Goal: Check status: Check status

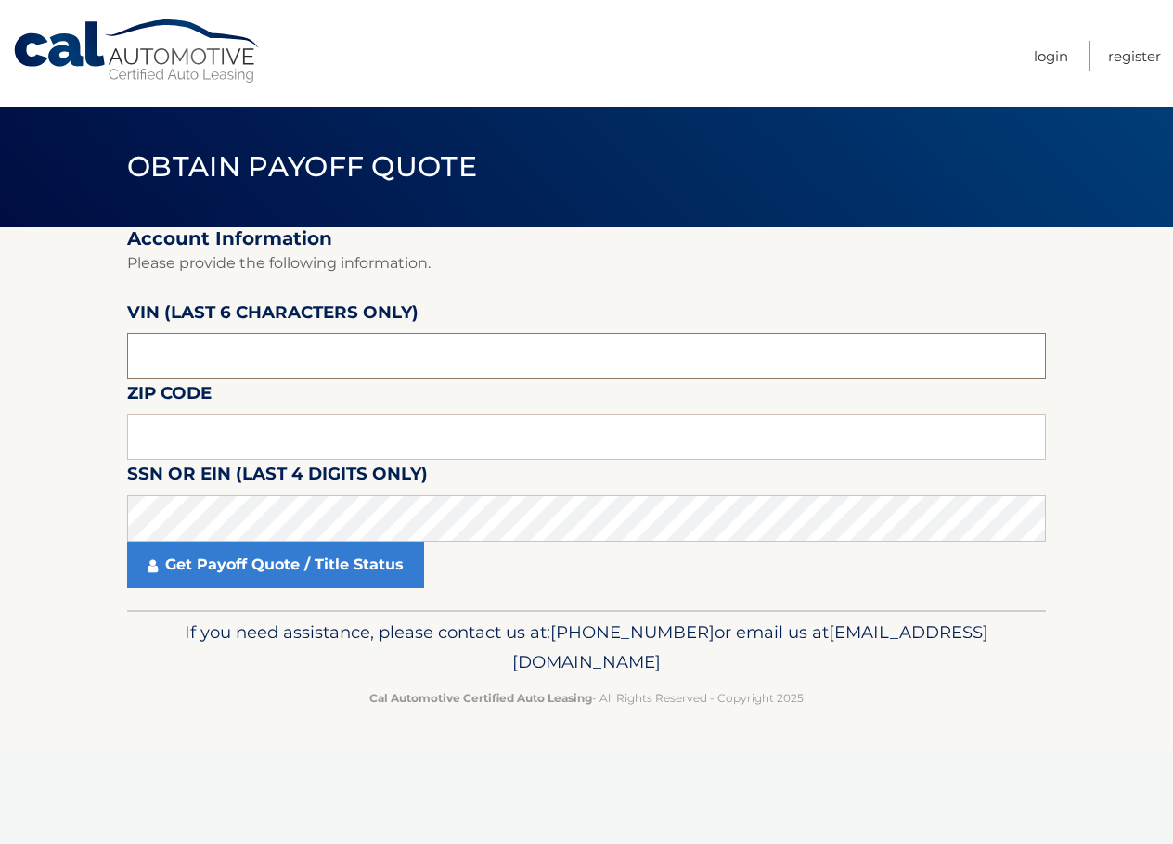
click at [276, 374] on input "text" at bounding box center [586, 356] width 919 height 46
drag, startPoint x: 303, startPoint y: 358, endPoint x: 67, endPoint y: 352, distance: 236.7
click at [67, 352] on section "Account Information Please provide the following information. VIN (last 6 chara…" at bounding box center [586, 418] width 1173 height 383
type input "9*****"
type input "195649"
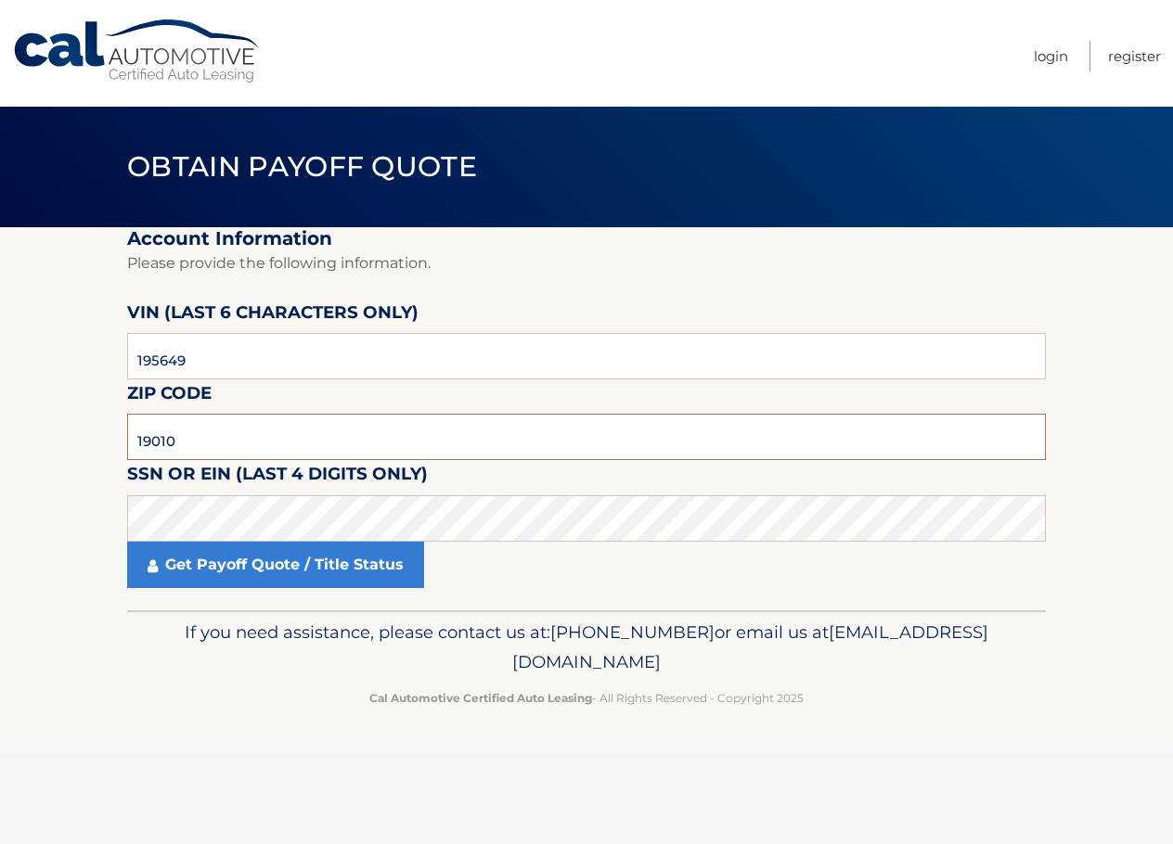
type input "19010"
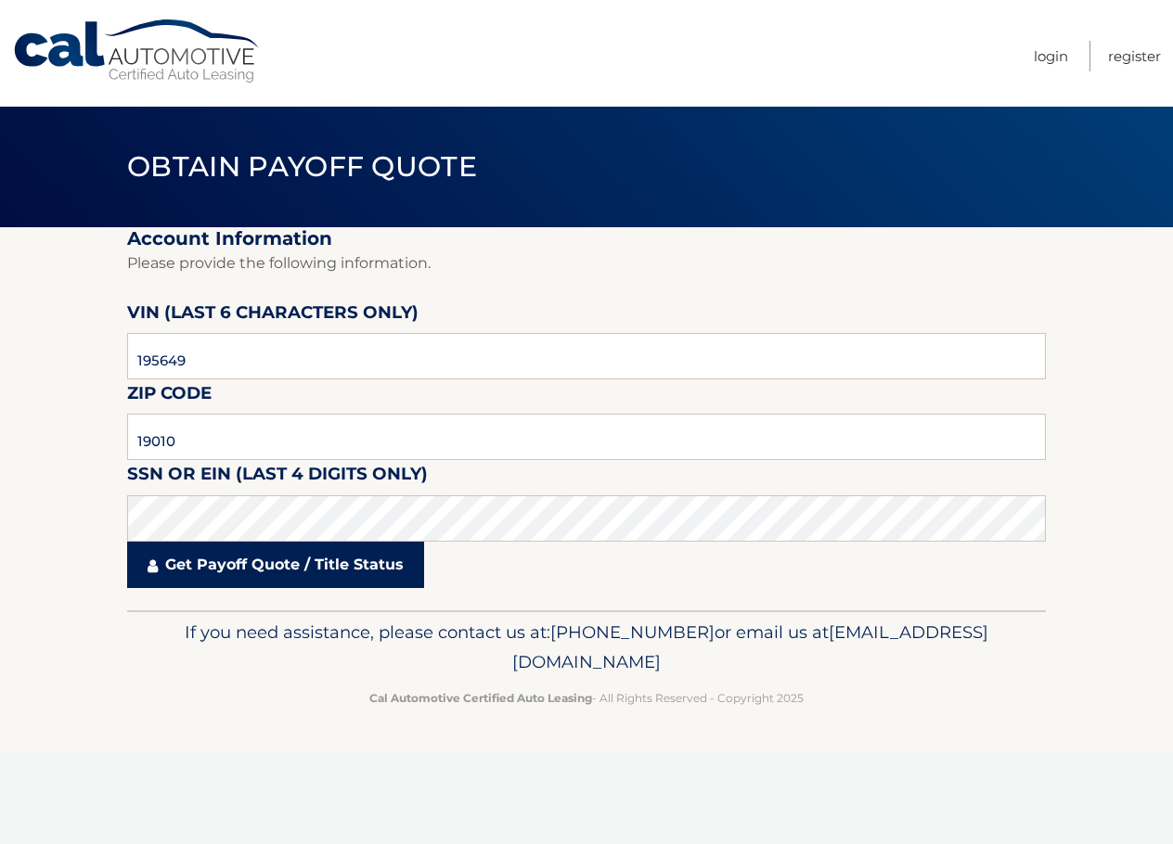
click at [271, 570] on link "Get Payoff Quote / Title Status" at bounding box center [275, 565] width 297 height 46
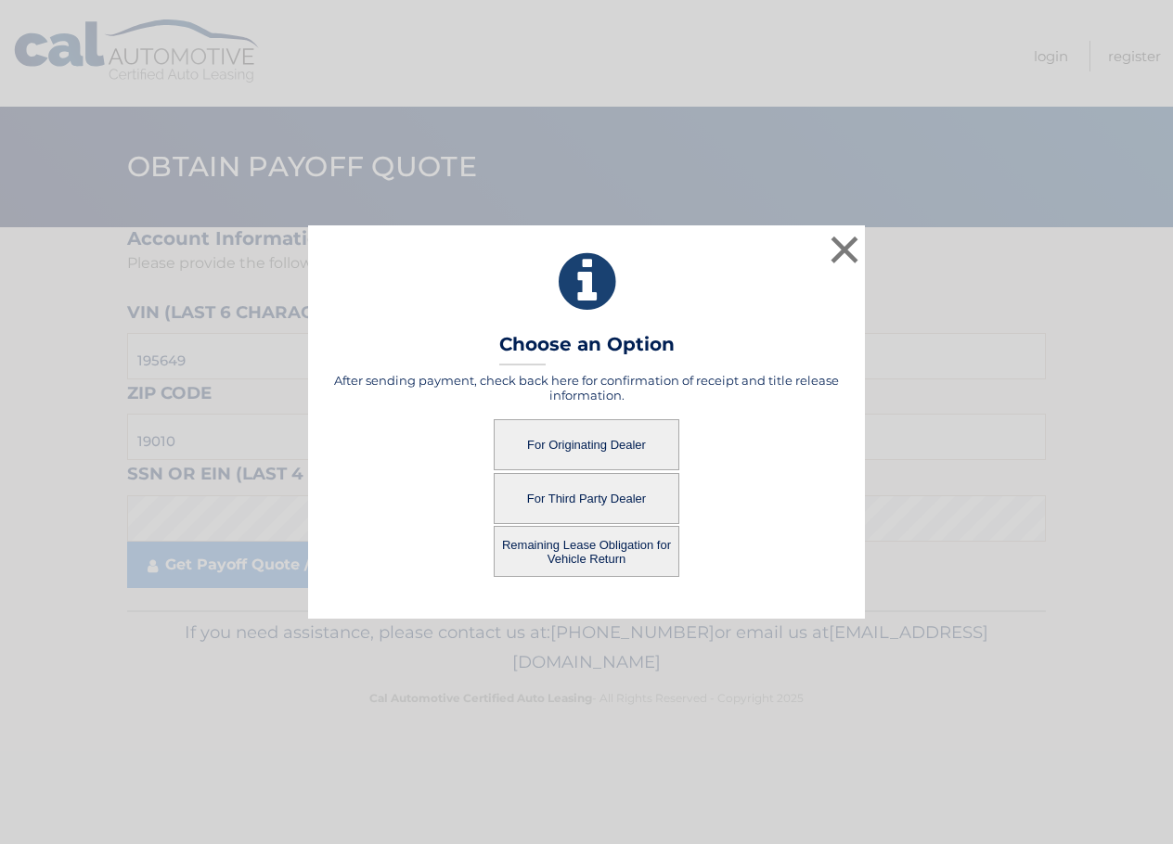
click at [575, 450] on button "For Originating Dealer" at bounding box center [587, 444] width 186 height 51
click at [572, 437] on button "For Originating Dealer" at bounding box center [587, 444] width 186 height 51
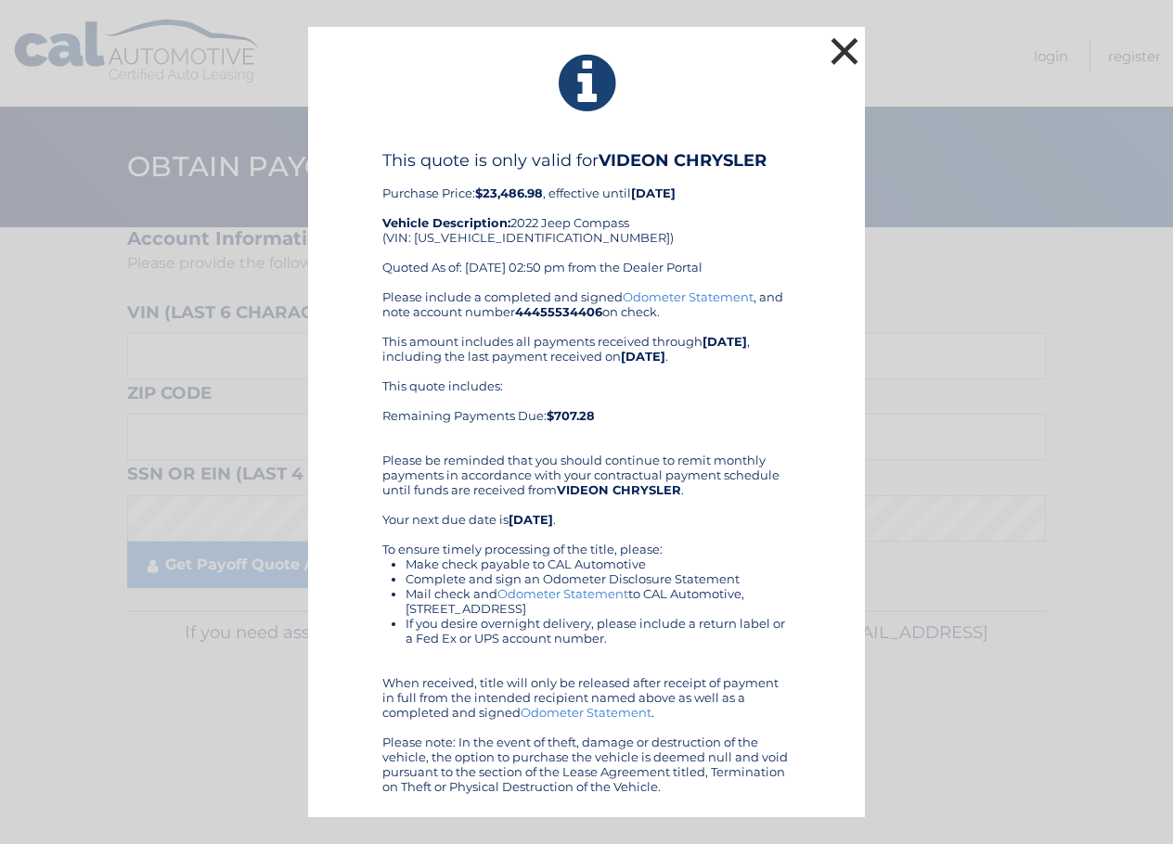
drag, startPoint x: 462, startPoint y: 73, endPoint x: 840, endPoint y: 49, distance: 378.4
click at [840, 49] on button "×" at bounding box center [844, 50] width 37 height 37
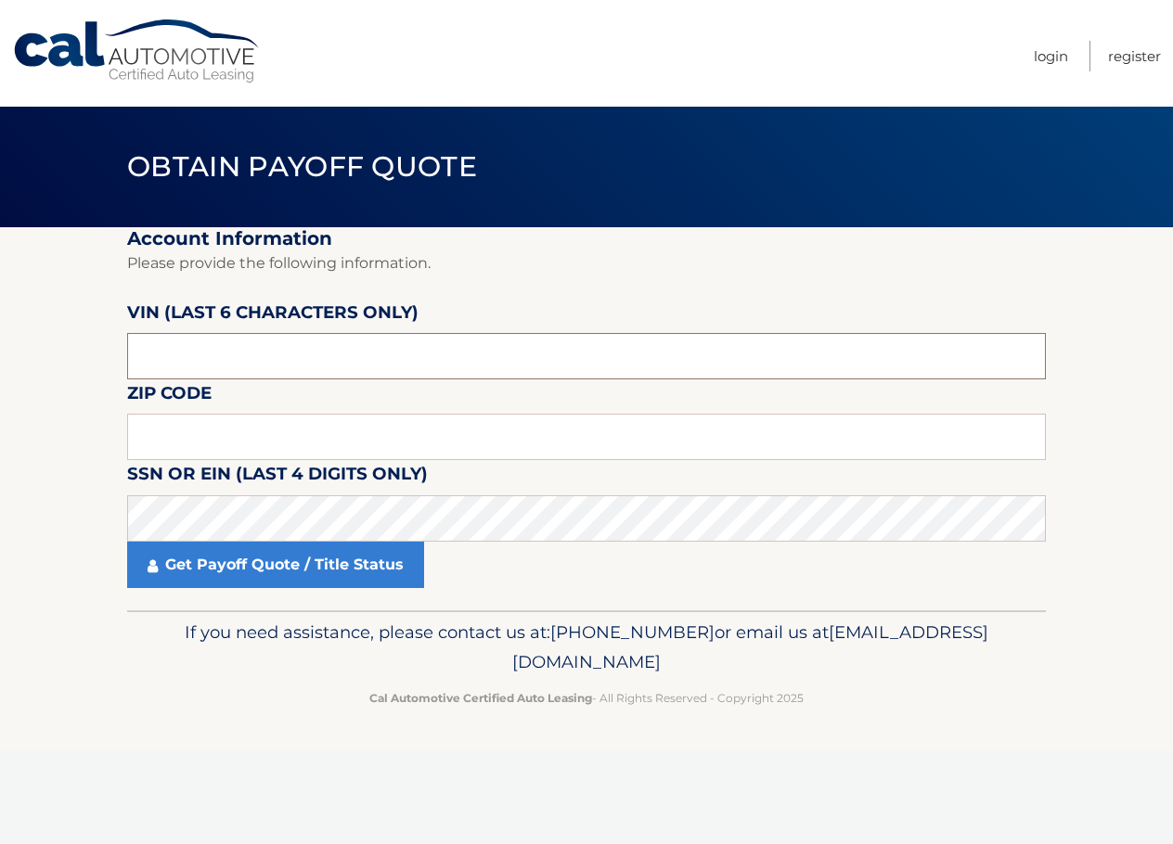
click at [289, 356] on input "text" at bounding box center [586, 356] width 919 height 46
type input "195649"
click at [253, 445] on input "text" at bounding box center [586, 437] width 919 height 46
click at [275, 364] on input "195649" at bounding box center [586, 356] width 919 height 46
click at [275, 365] on input "195649" at bounding box center [586, 356] width 919 height 46
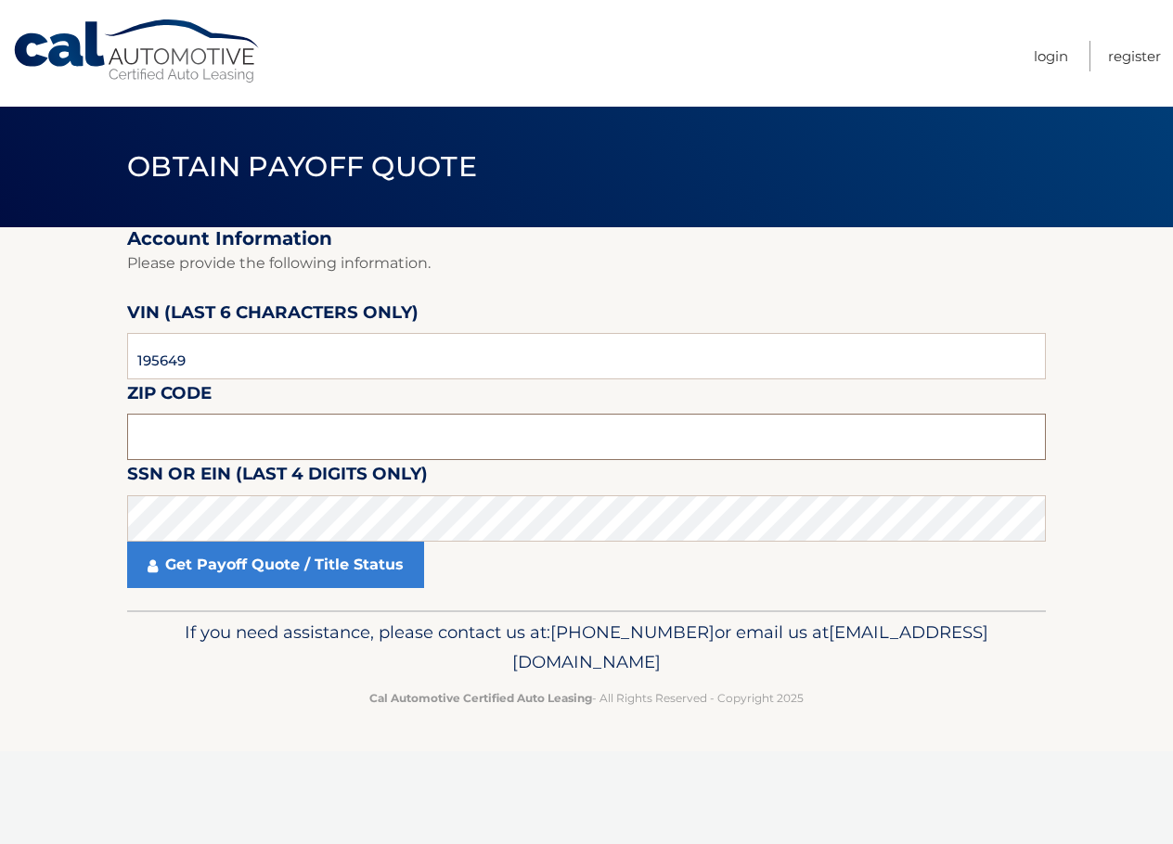
click at [193, 436] on input "text" at bounding box center [586, 437] width 919 height 46
type input "19010"
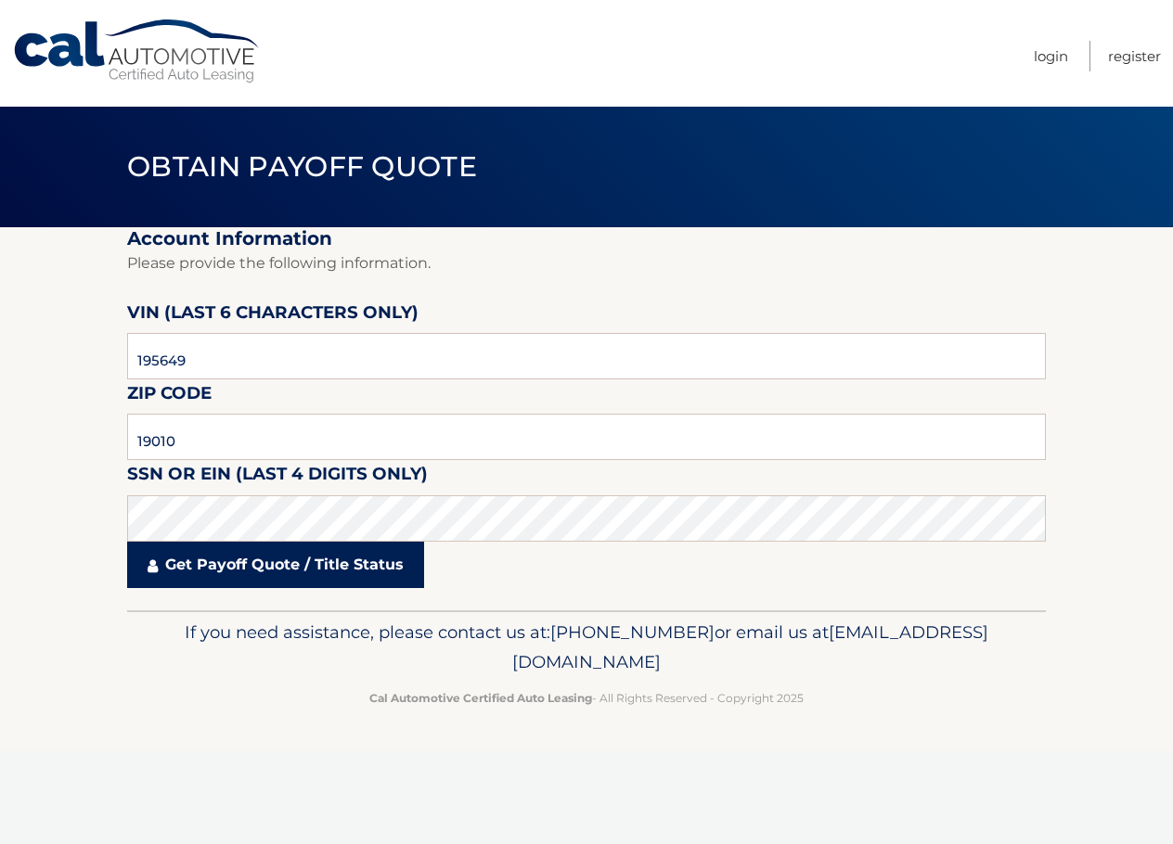
click at [212, 559] on link "Get Payoff Quote / Title Status" at bounding box center [275, 565] width 297 height 46
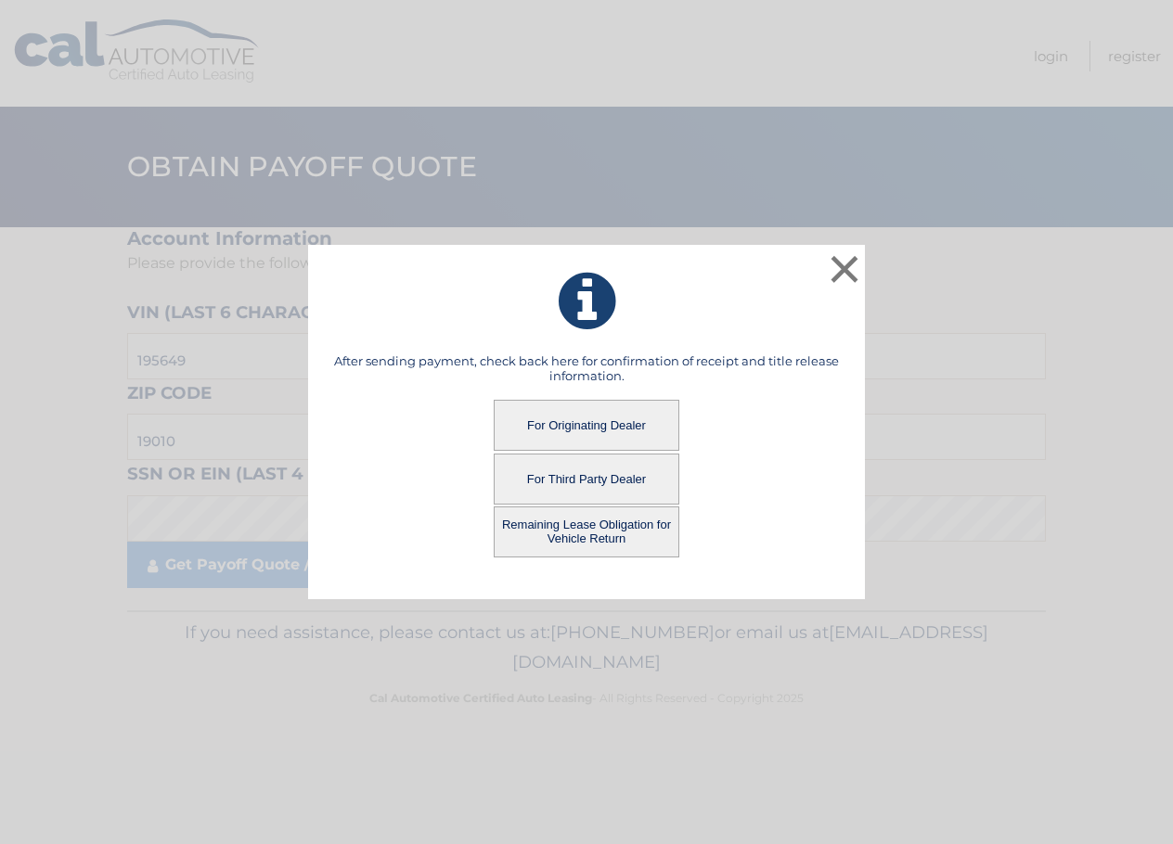
click at [597, 482] on button "For Third Party Dealer" at bounding box center [587, 479] width 186 height 51
click at [559, 490] on button "For Third Party Dealer" at bounding box center [587, 479] width 186 height 51
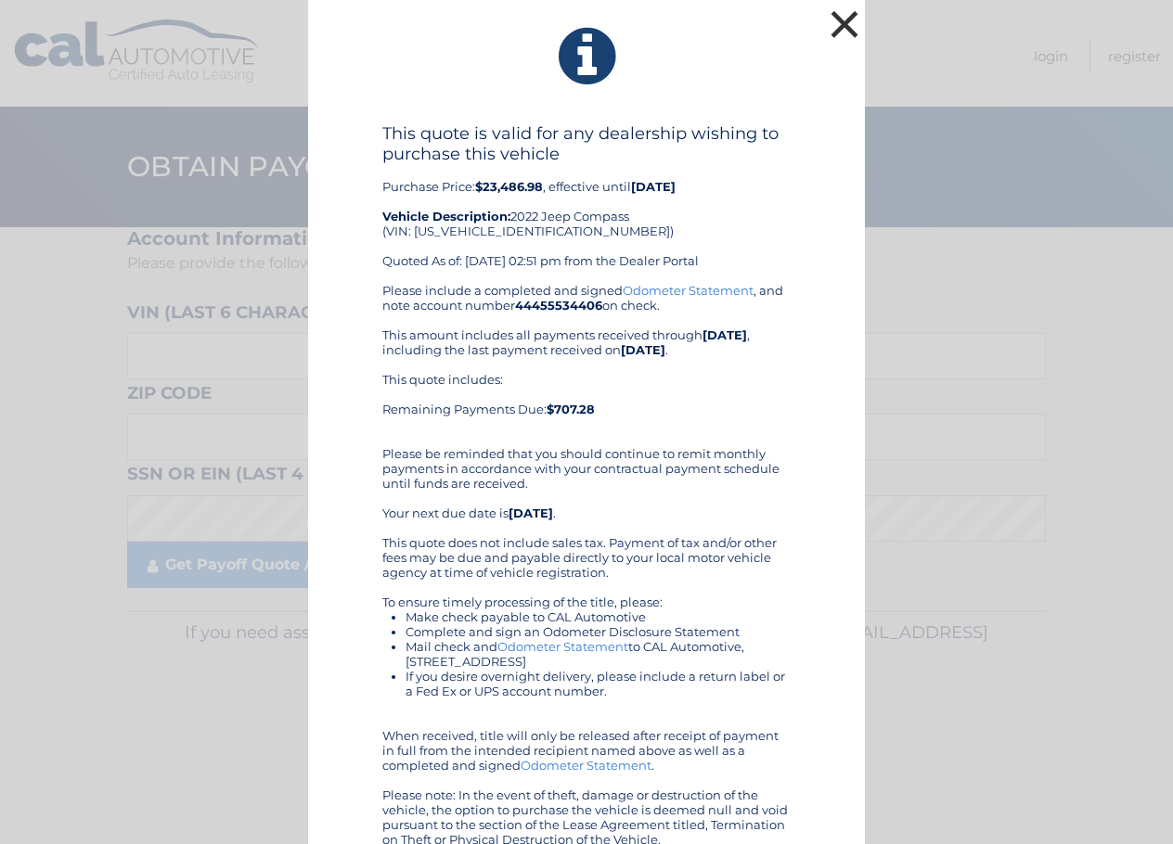
drag, startPoint x: 844, startPoint y: 15, endPoint x: 791, endPoint y: 60, distance: 70.5
click at [844, 15] on button "×" at bounding box center [844, 24] width 37 height 37
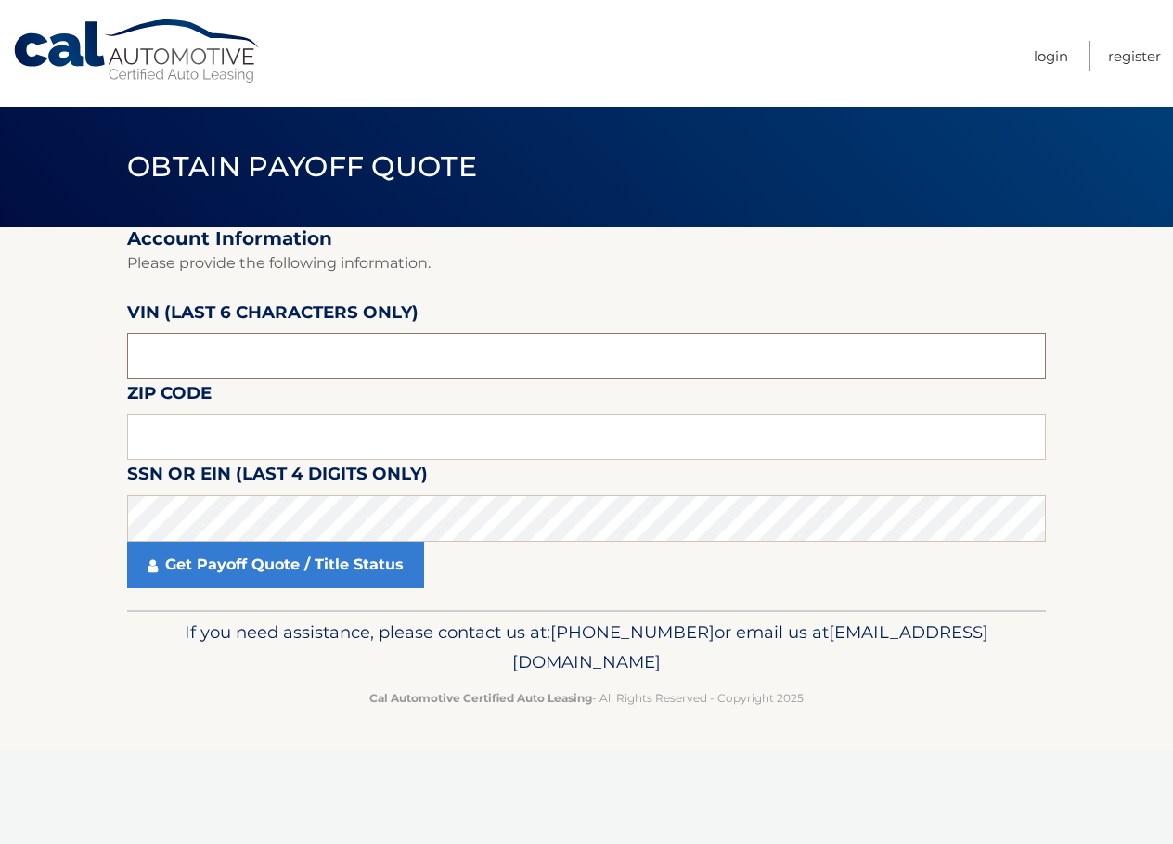
click at [293, 355] on input "text" at bounding box center [586, 356] width 919 height 46
click at [255, 359] on input "text" at bounding box center [586, 356] width 919 height 46
type input "195649"
type input "19010"
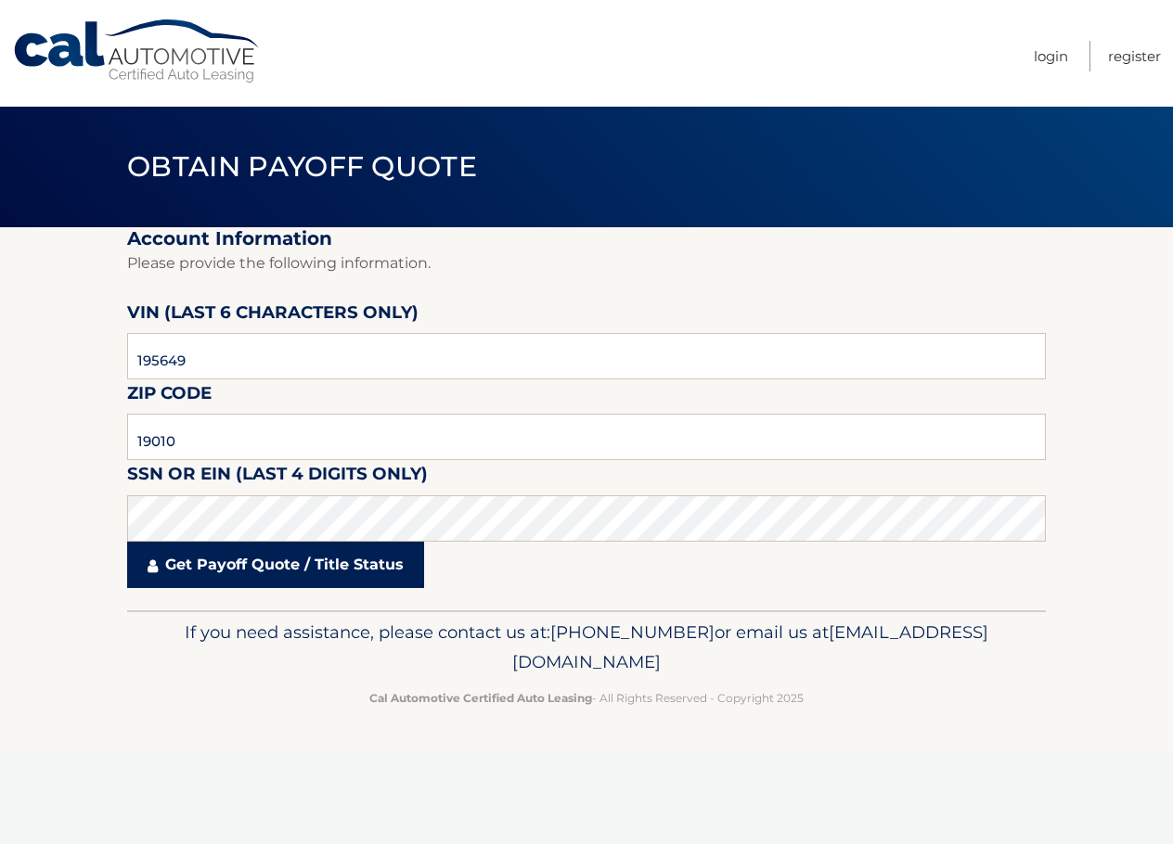
click at [245, 580] on link "Get Payoff Quote / Title Status" at bounding box center [275, 565] width 297 height 46
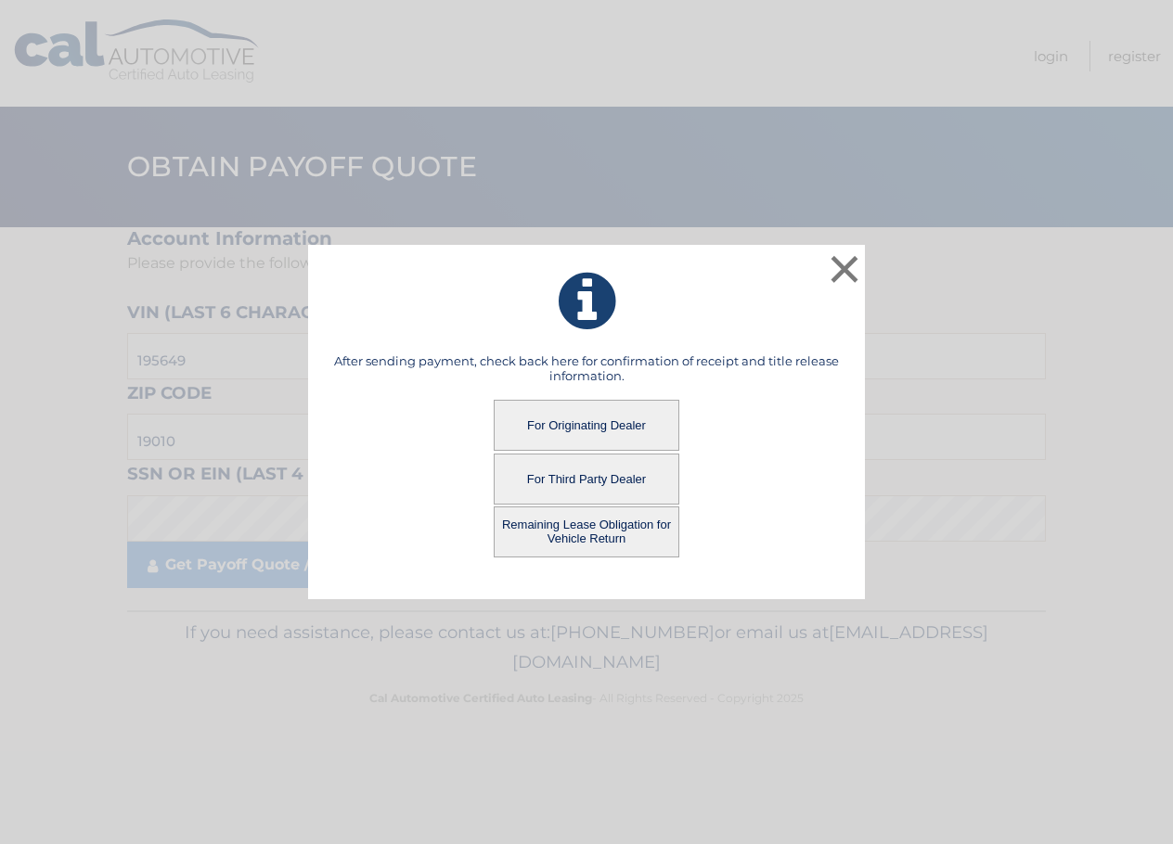
click at [556, 421] on button "For Originating Dealer" at bounding box center [587, 425] width 186 height 51
click at [553, 440] on button "For Originating Dealer" at bounding box center [587, 425] width 186 height 51
